Goal: Find specific page/section: Find specific page/section

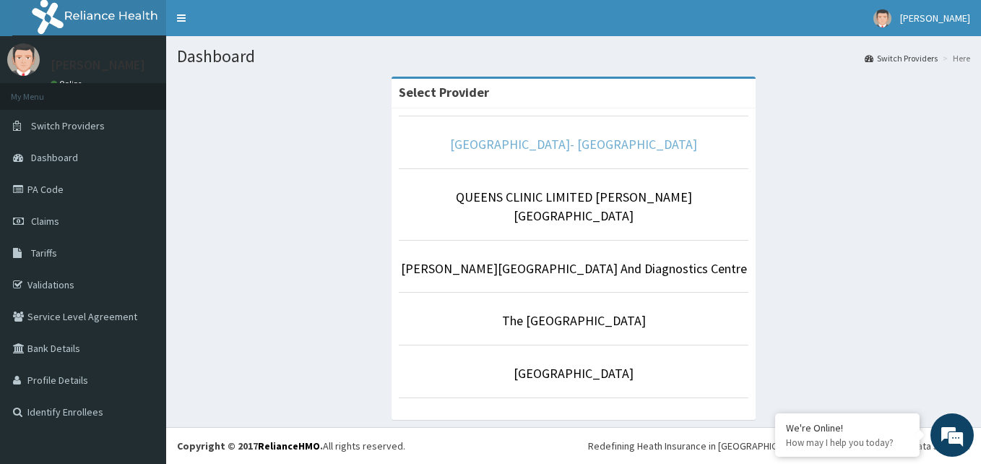
click at [580, 148] on link "[GEOGRAPHIC_DATA]- [GEOGRAPHIC_DATA]" at bounding box center [573, 144] width 247 height 17
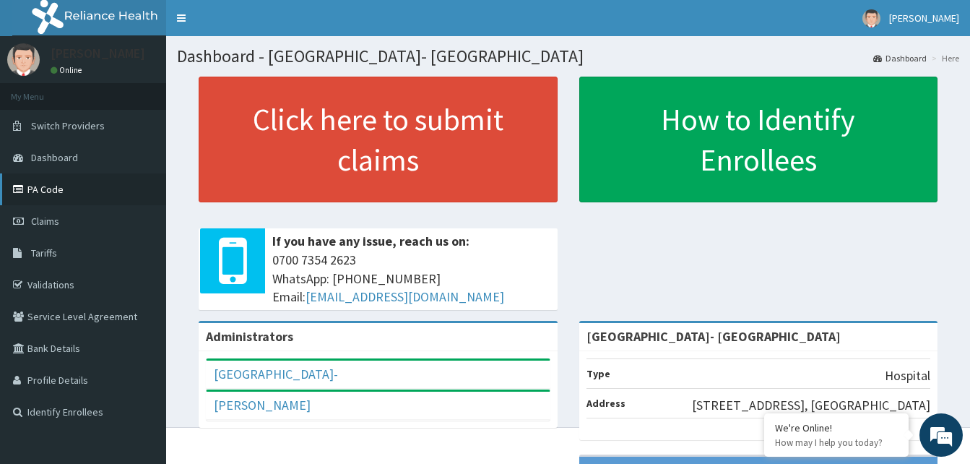
click at [69, 186] on link "PA Code" at bounding box center [83, 189] width 166 height 32
